Goal: Information Seeking & Learning: Learn about a topic

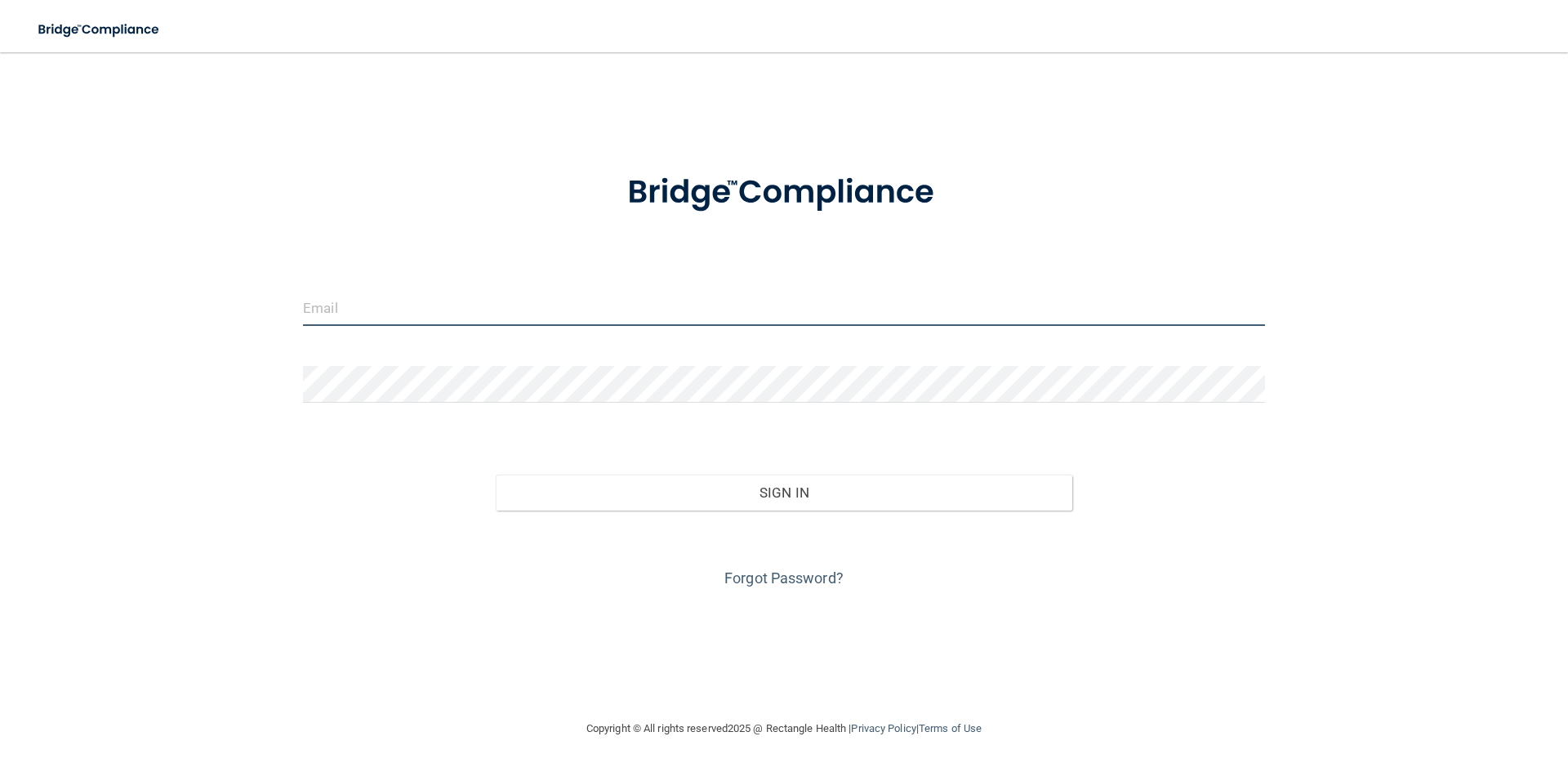
click at [451, 312] on input "email" at bounding box center [784, 307] width 963 height 37
type input "Josiehuggins2004@gmail.com"
click at [846, 525] on div "Forgot Password?" at bounding box center [784, 552] width 987 height 82
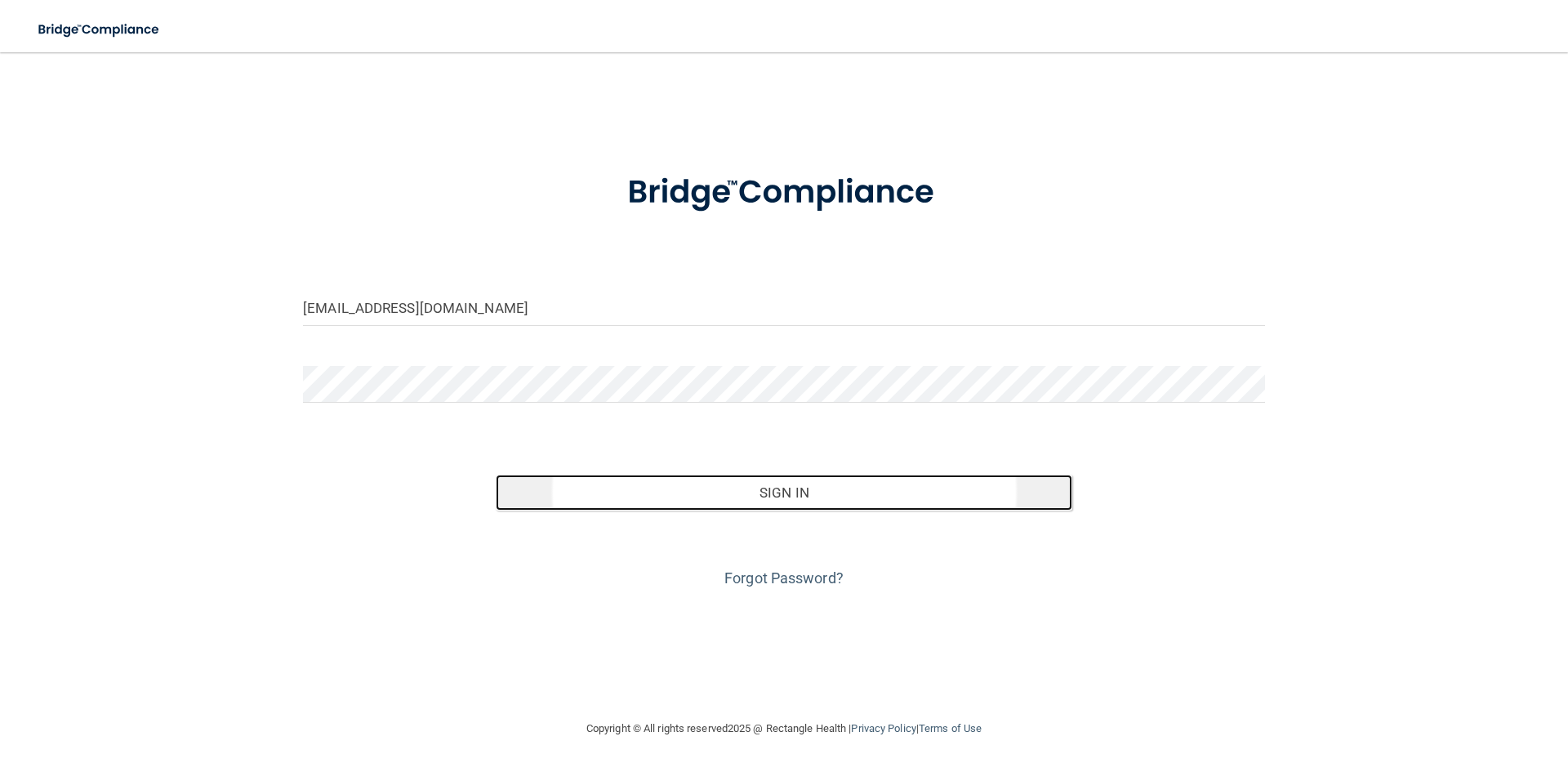
click at [857, 508] on button "Sign In" at bounding box center [784, 492] width 578 height 36
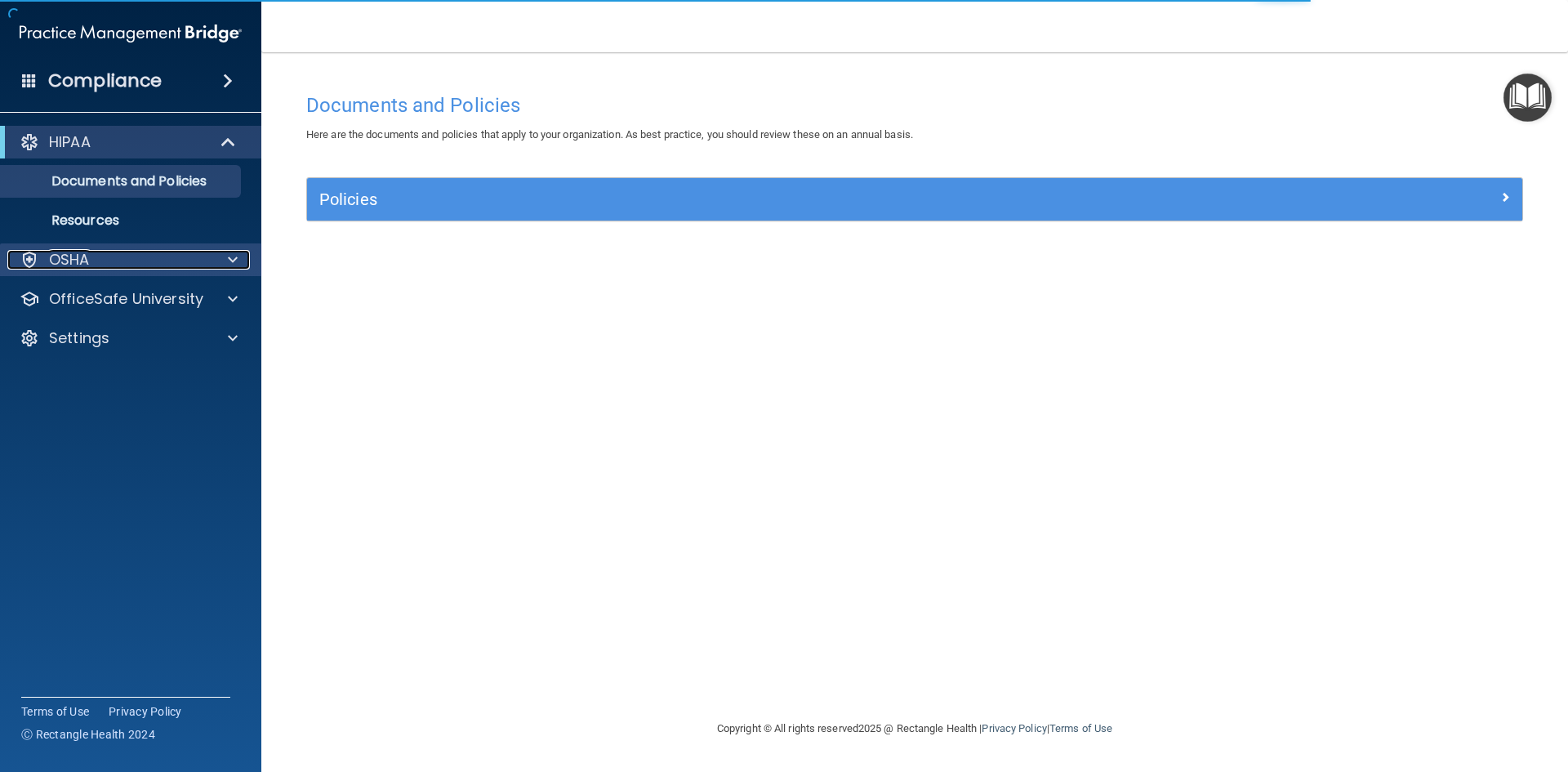
click at [216, 263] on div at bounding box center [231, 259] width 41 height 19
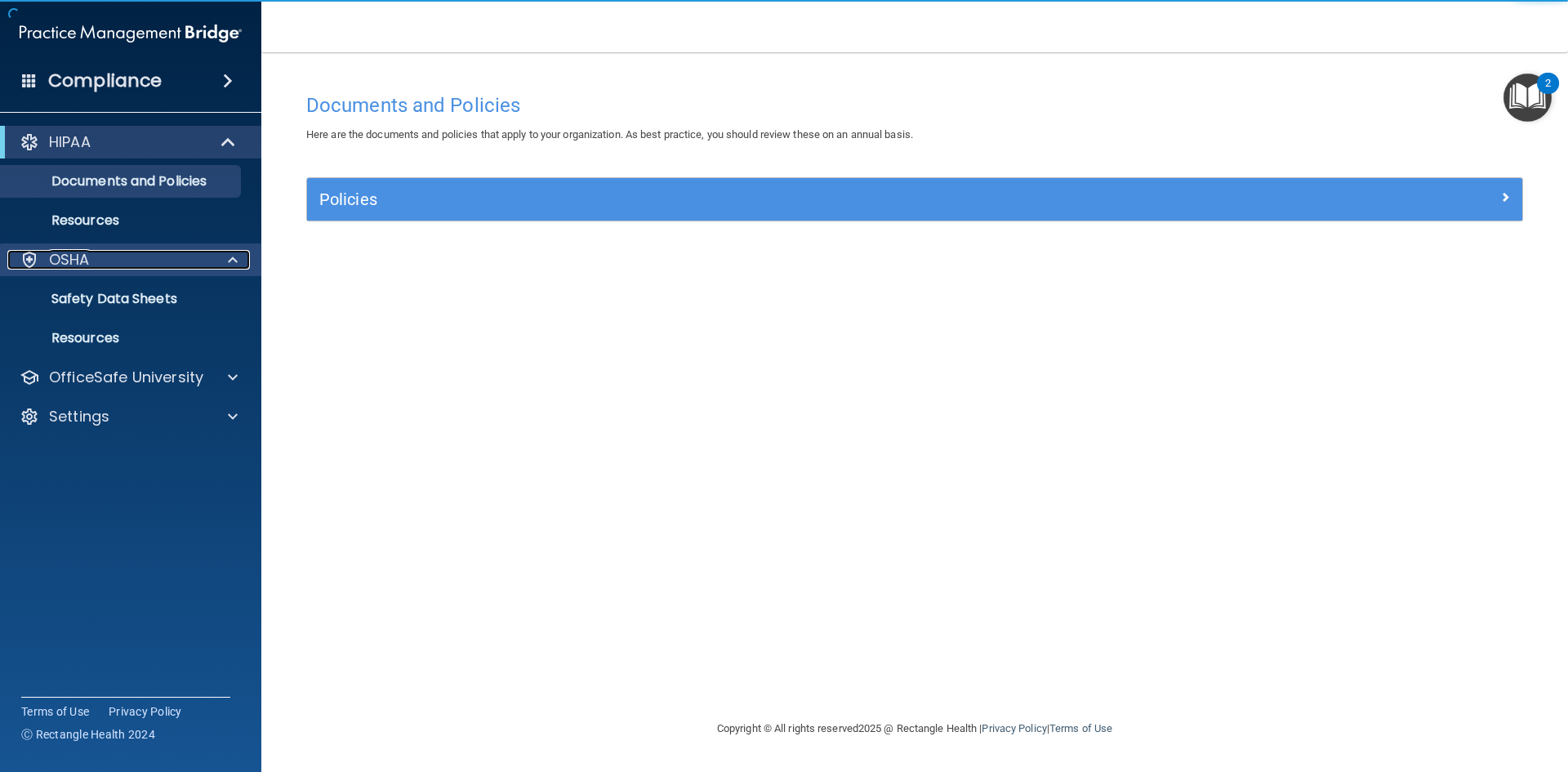
click at [236, 264] on span at bounding box center [233, 259] width 10 height 19
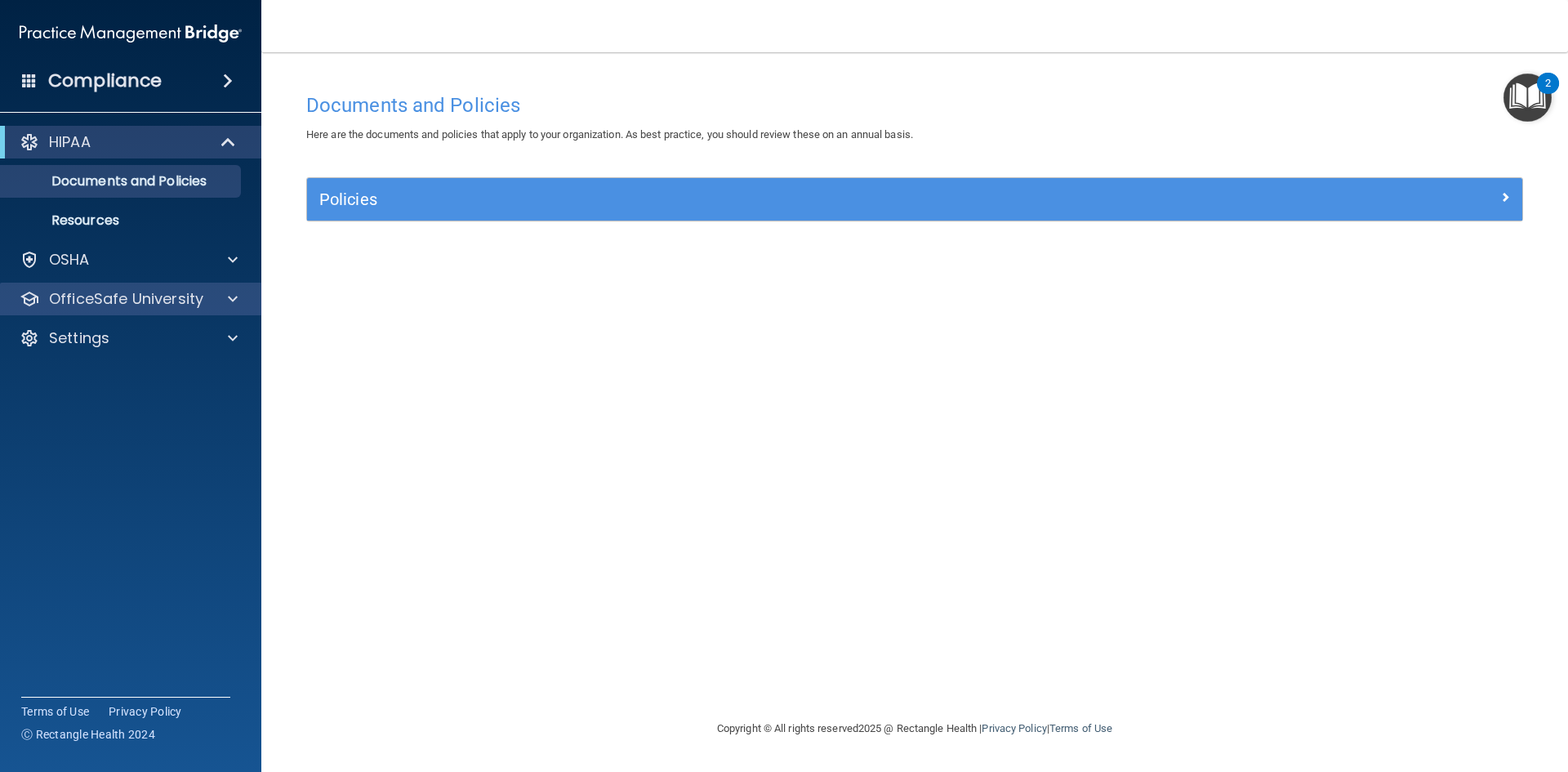
click at [157, 286] on div "OfficeSafe University" at bounding box center [131, 299] width 263 height 33
click at [220, 302] on div at bounding box center [231, 298] width 41 height 19
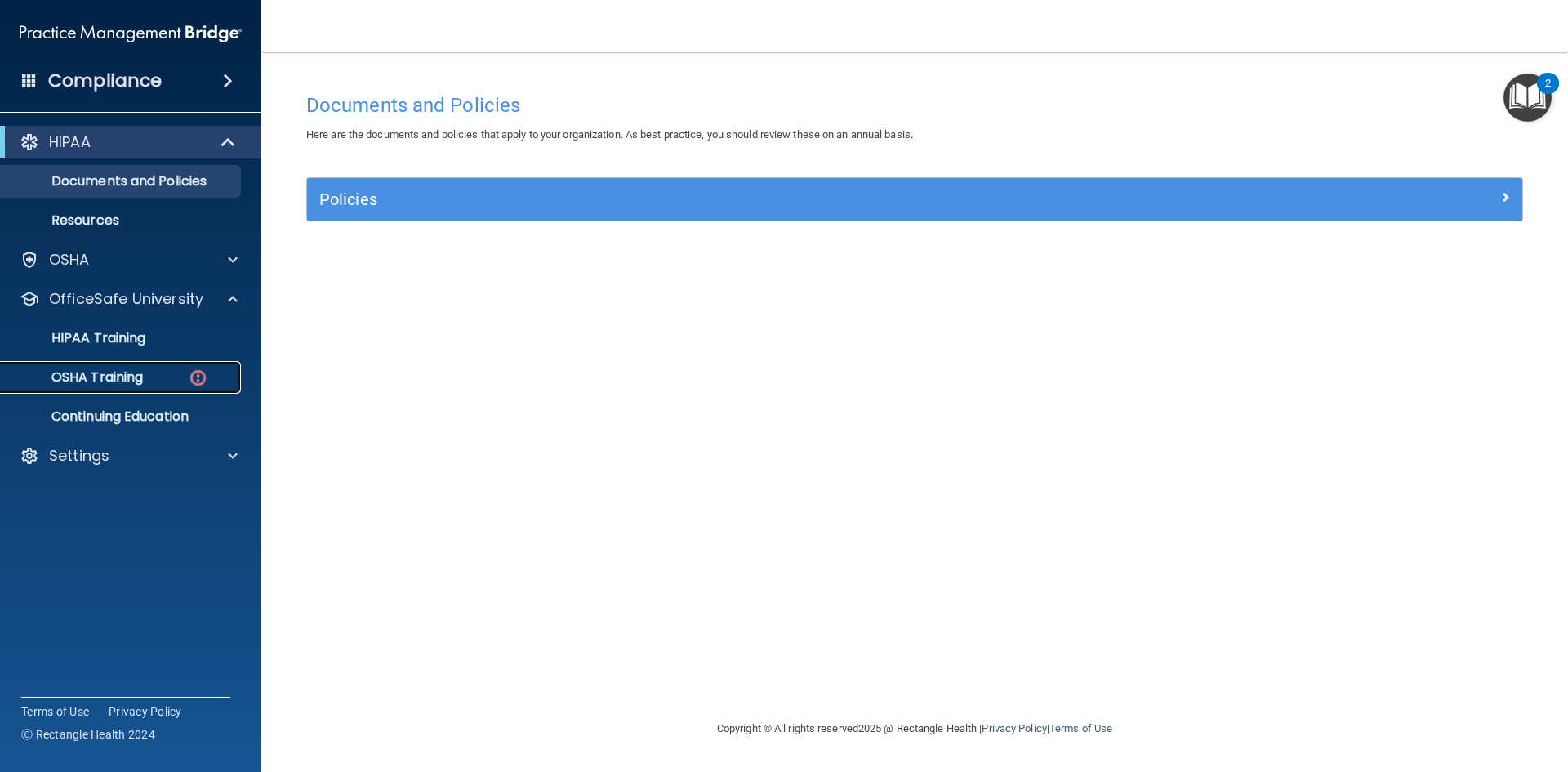
click at [136, 373] on p "OSHA Training" at bounding box center [77, 377] width 133 height 16
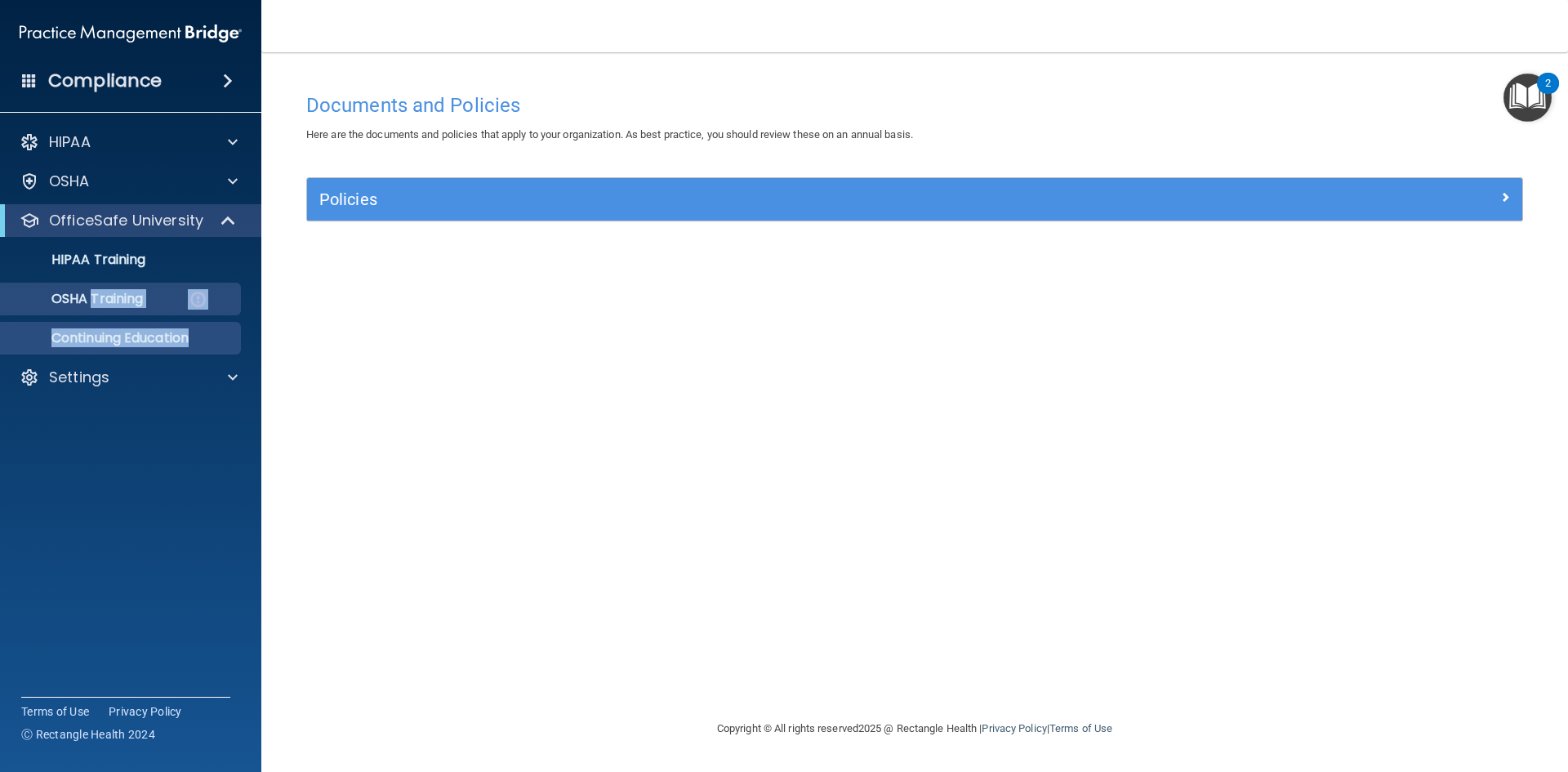
click at [136, 373] on div "HIPAA Documents and Policies Report an Incident Business Associates Emergency P…" at bounding box center [131, 263] width 263 height 288
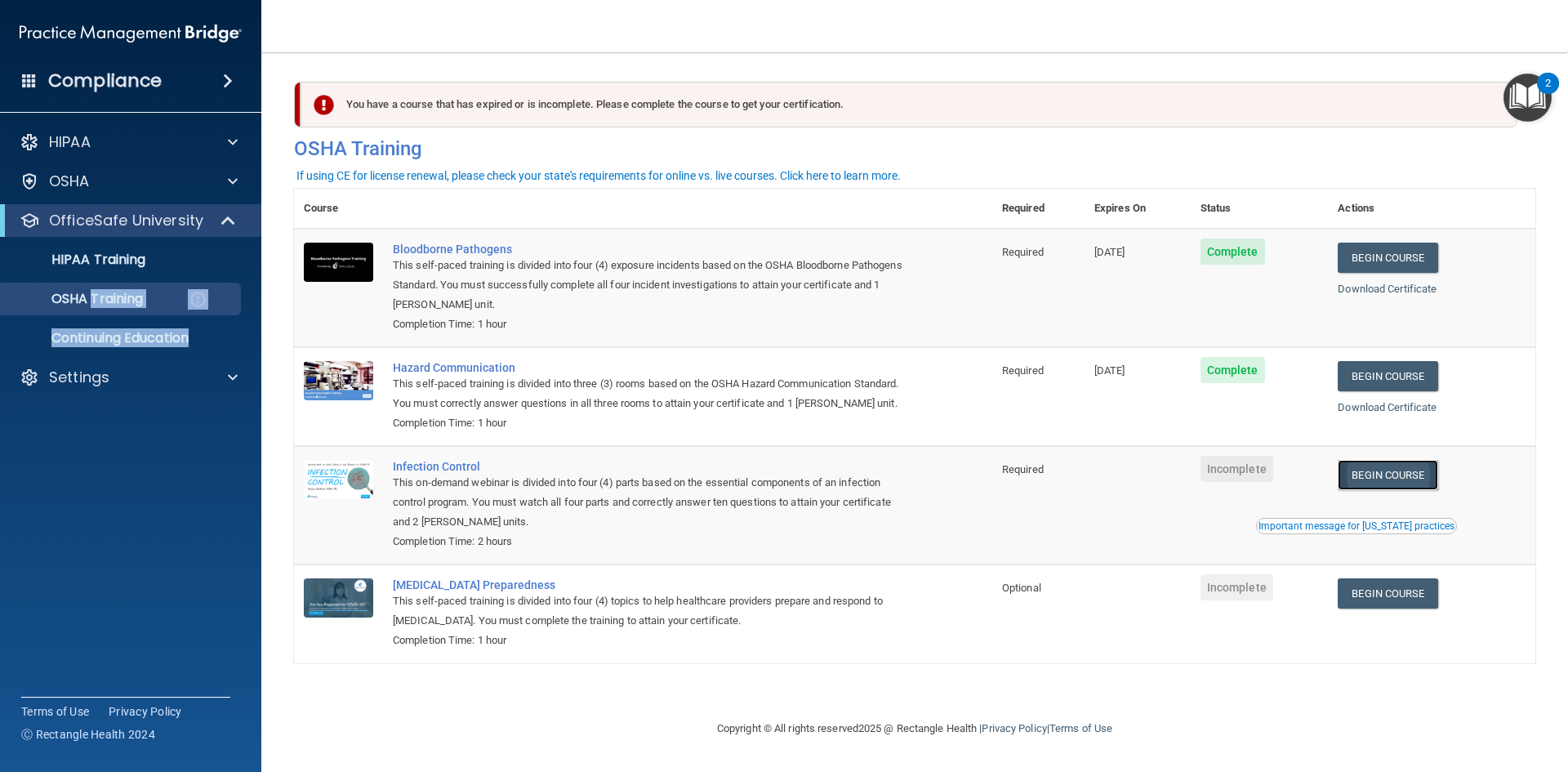
click at [1410, 481] on link "Begin Course" at bounding box center [1388, 476] width 100 height 30
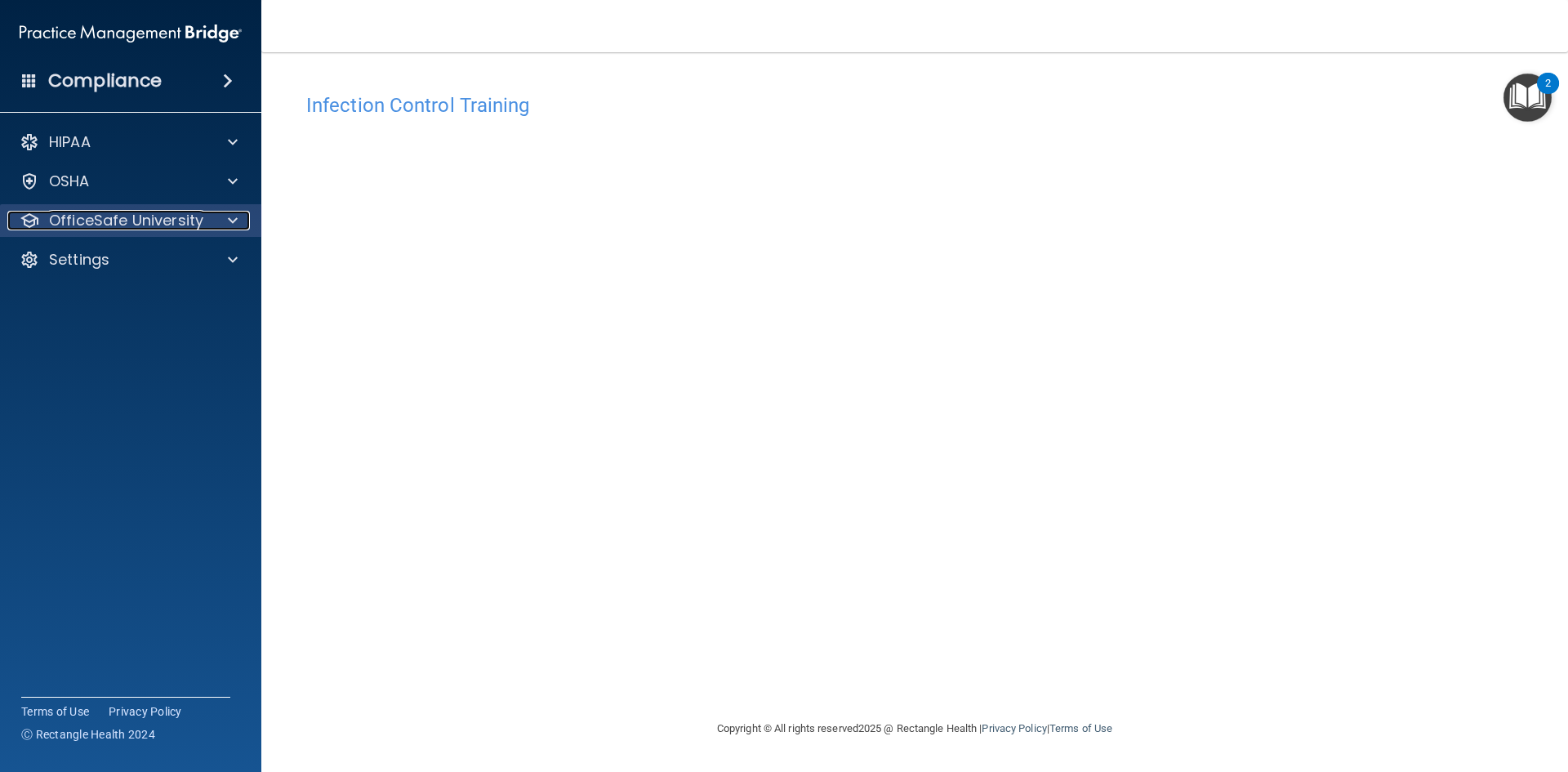
click at [182, 217] on p "OfficeSafe University" at bounding box center [126, 220] width 155 height 19
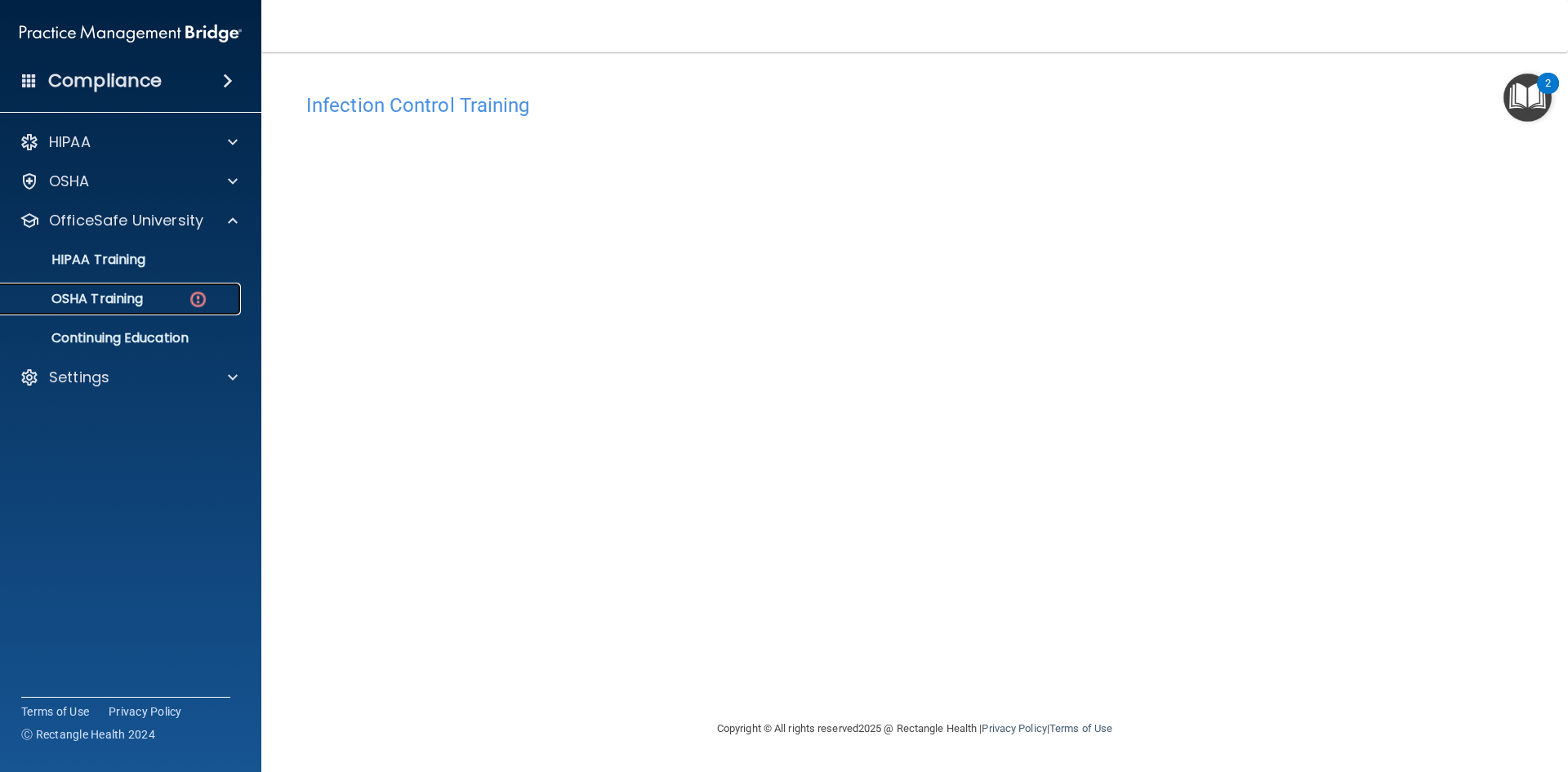
click at [202, 296] on img at bounding box center [198, 299] width 20 height 20
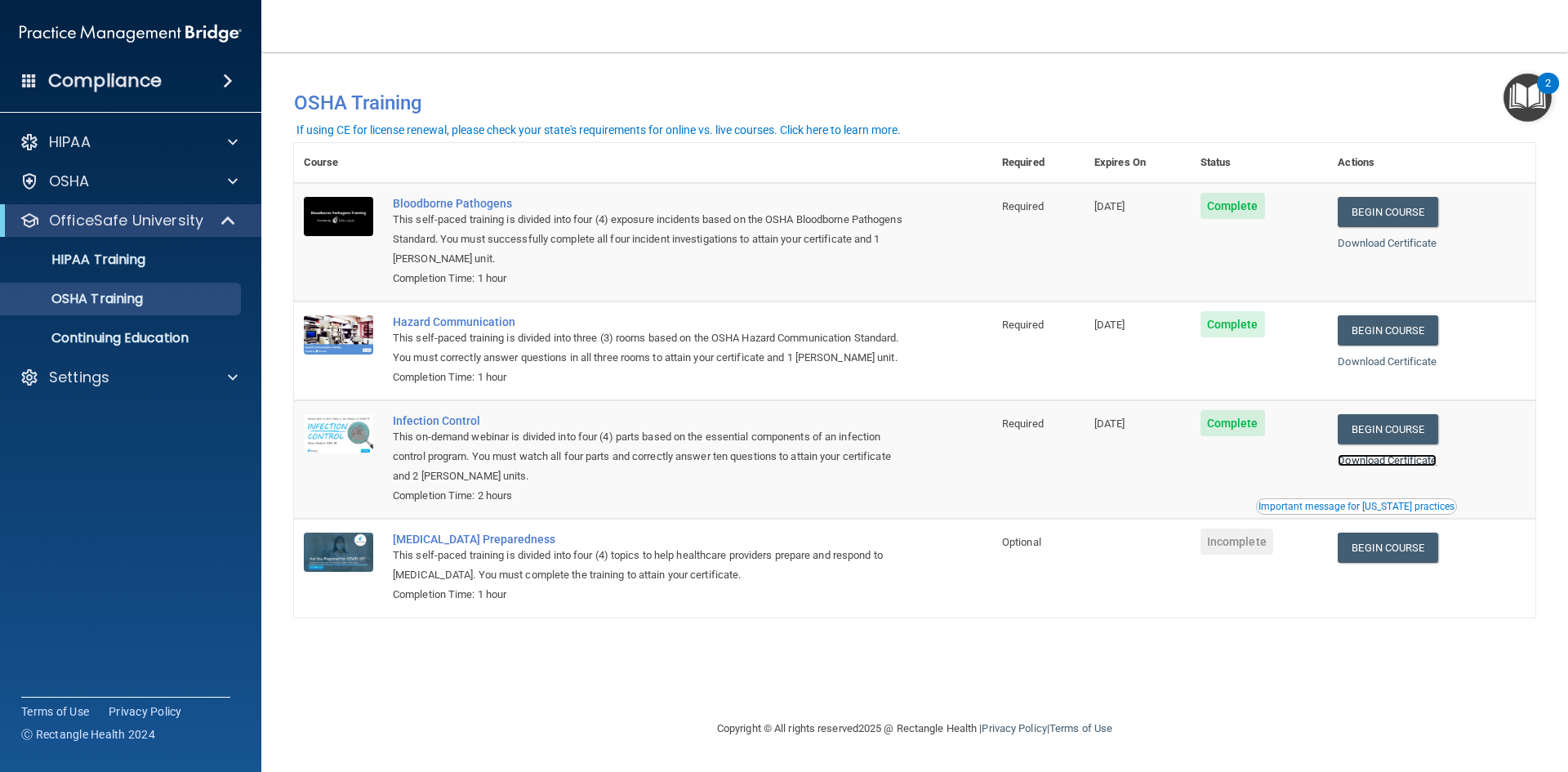
click at [1422, 465] on link "Download Certificate" at bounding box center [1387, 460] width 99 height 13
click at [1408, 545] on link "Begin Course" at bounding box center [1388, 548] width 100 height 30
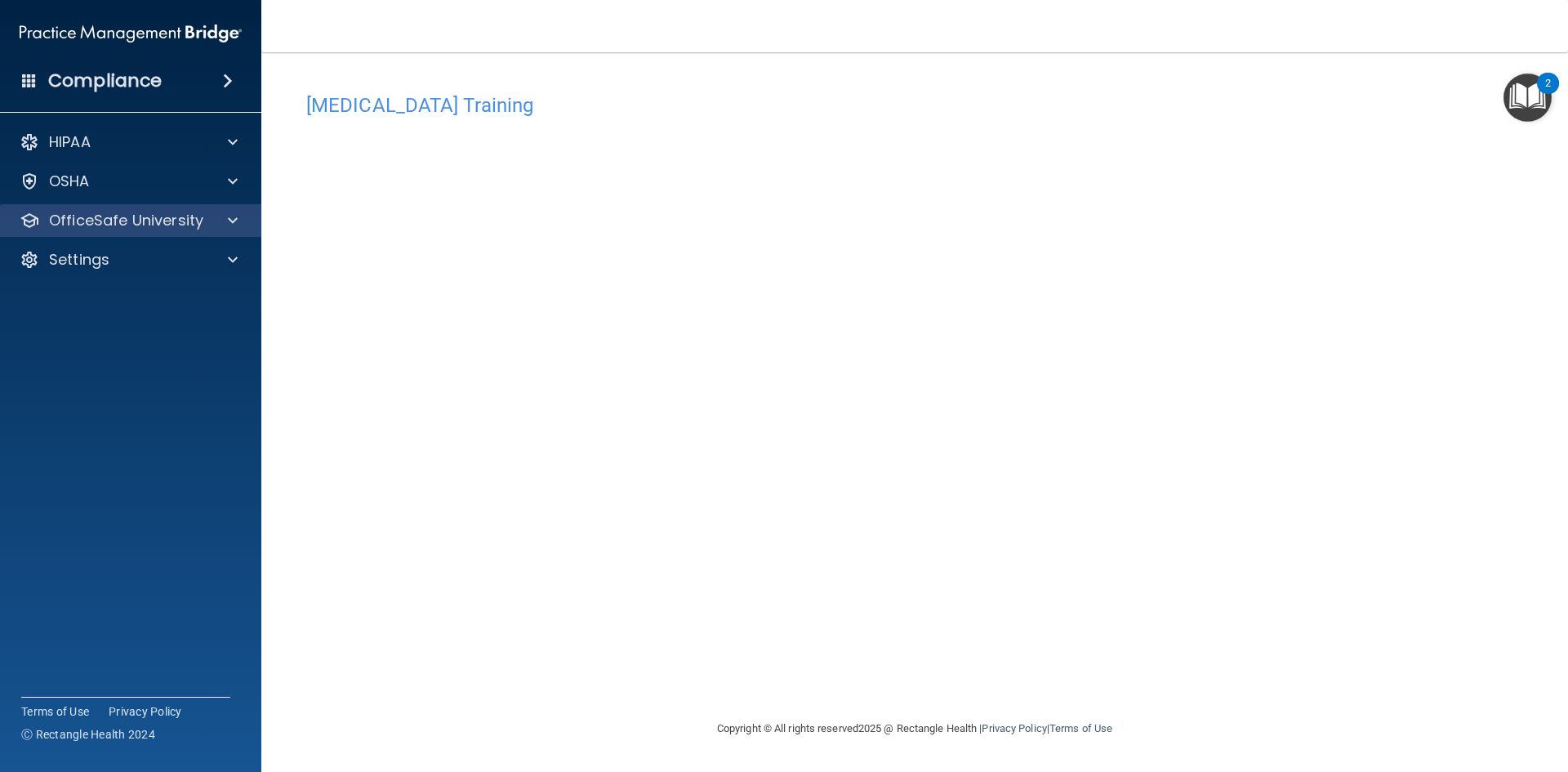
click at [166, 231] on div "OfficeSafe University" at bounding box center [131, 220] width 263 height 33
click at [213, 198] on div "HIPAA Documents and Policies Report an Incident Business Associates Emergency P…" at bounding box center [131, 204] width 263 height 170
